Goal: Task Accomplishment & Management: Use online tool/utility

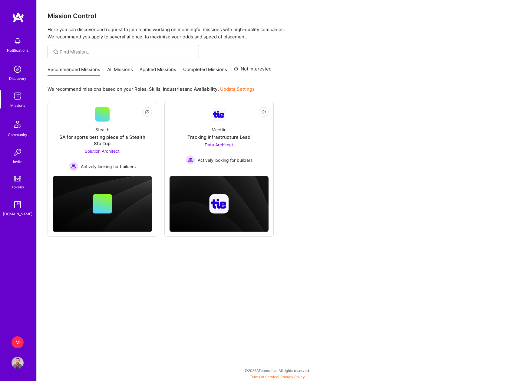
click at [21, 341] on div "M" at bounding box center [18, 343] width 12 height 12
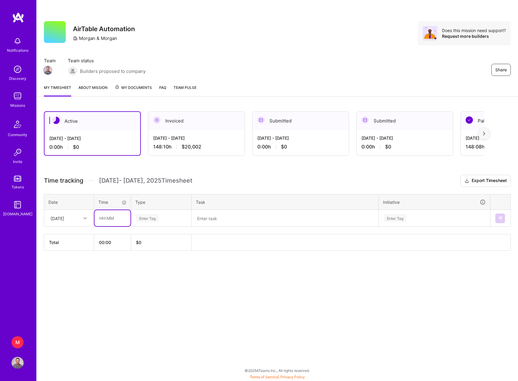
click at [107, 218] on input "text" at bounding box center [112, 218] width 36 height 16
type input "02:00"
click at [144, 216] on div "Enter Tag" at bounding box center [147, 218] width 22 height 9
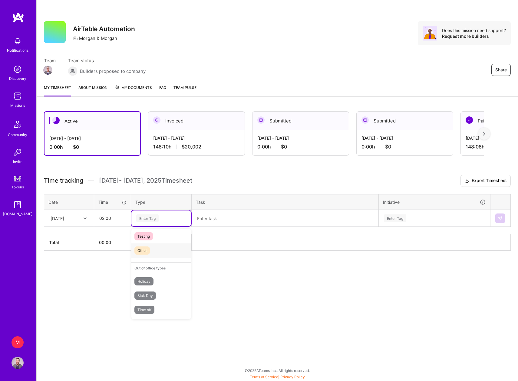
scroll to position [142, 0]
click at [146, 280] on span "Other" at bounding box center [141, 281] width 15 height 8
click at [209, 220] on textarea at bounding box center [285, 219] width 186 height 16
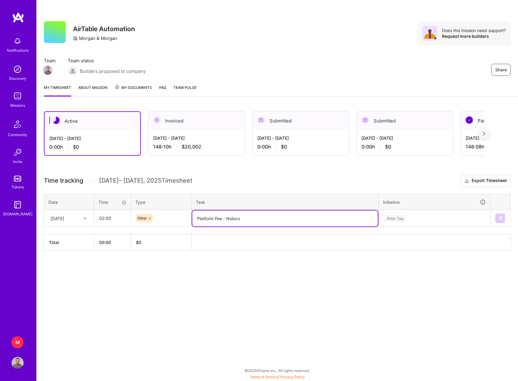
type textarea "Platform Fee - Noloco"
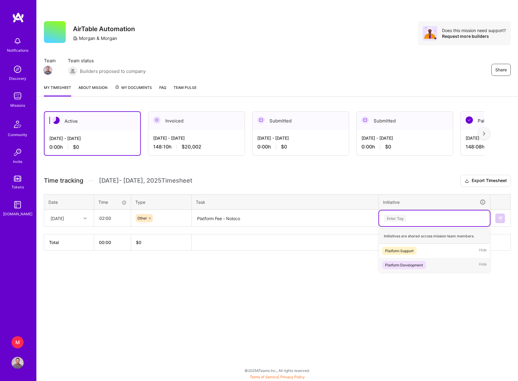
click at [409, 267] on div "Platform Development" at bounding box center [404, 265] width 38 height 6
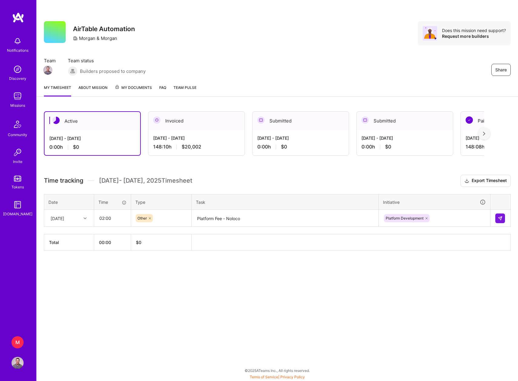
click at [436, 312] on div "Share AirTable Automation [PERSON_NAME] & [PERSON_NAME] Does this mission need …" at bounding box center [277, 190] width 482 height 381
click at [500, 220] on img at bounding box center [500, 218] width 5 height 5
click at [104, 260] on th "02:00" at bounding box center [112, 261] width 37 height 16
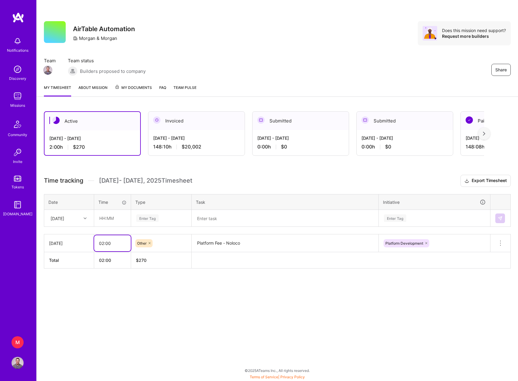
click at [102, 242] on input "02:00" at bounding box center [112, 244] width 37 height 16
click at [107, 242] on input "02:00" at bounding box center [112, 244] width 37 height 16
click at [131, 318] on div "Share AirTable Automation [PERSON_NAME] & [PERSON_NAME] Does this mission need …" at bounding box center [277, 190] width 482 height 381
click at [107, 242] on input "02:30" at bounding box center [112, 244] width 37 height 16
type input "02:40"
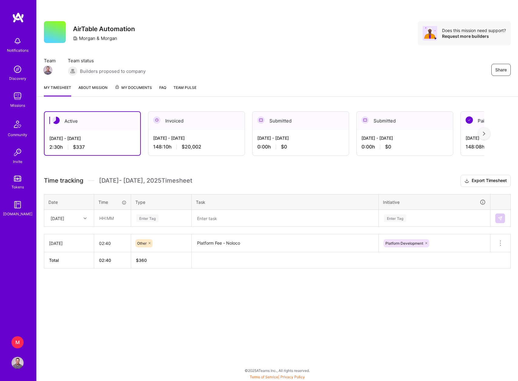
click at [142, 311] on div "Share AirTable Automation [PERSON_NAME] & [PERSON_NAME] Does this mission need …" at bounding box center [277, 190] width 482 height 381
click at [231, 319] on div "Share AirTable Automation [PERSON_NAME] & [PERSON_NAME] Does this mission need …" at bounding box center [277, 190] width 482 height 381
click at [229, 275] on div "Active [DATE] - [DATE] 2:40 h $360 Invoiced [DATE] - [DATE] 148:10 h $20,002 Su…" at bounding box center [277, 201] width 481 height 194
click at [232, 305] on div "Share AirTable Automation [PERSON_NAME] & [PERSON_NAME] Does this mission need …" at bounding box center [277, 190] width 482 height 381
click at [286, 63] on div "Team Team status Builders proposed to company Share" at bounding box center [277, 67] width 467 height 18
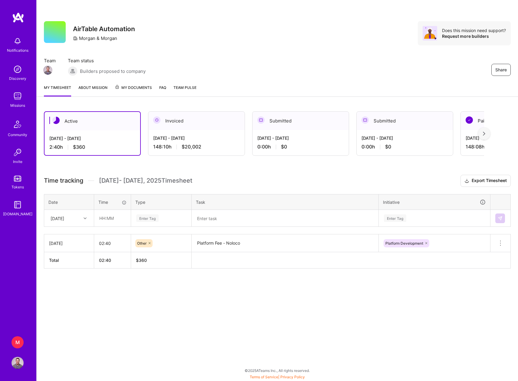
click at [248, 336] on div "Share AirTable Automation [PERSON_NAME] & [PERSON_NAME] Does this mission need …" at bounding box center [277, 190] width 482 height 381
